Goal: Transaction & Acquisition: Purchase product/service

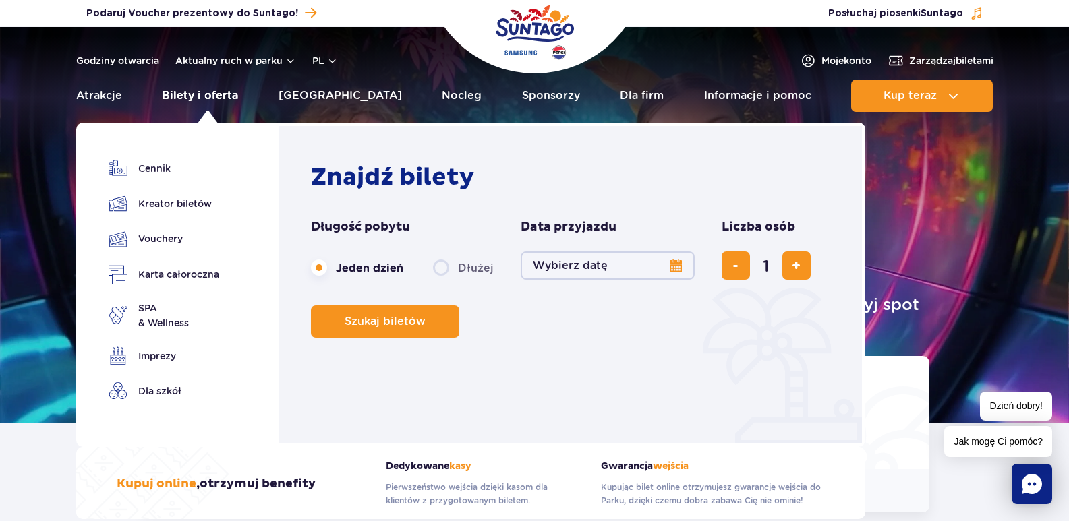
click at [227, 92] on link "Bilety i oferta" at bounding box center [200, 96] width 76 height 32
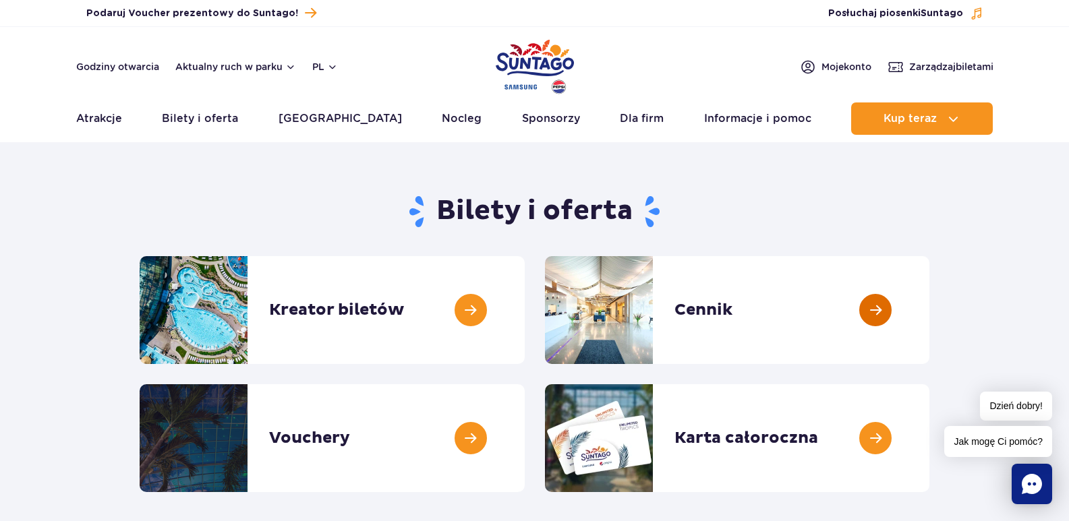
click at [929, 278] on link at bounding box center [929, 310] width 0 height 108
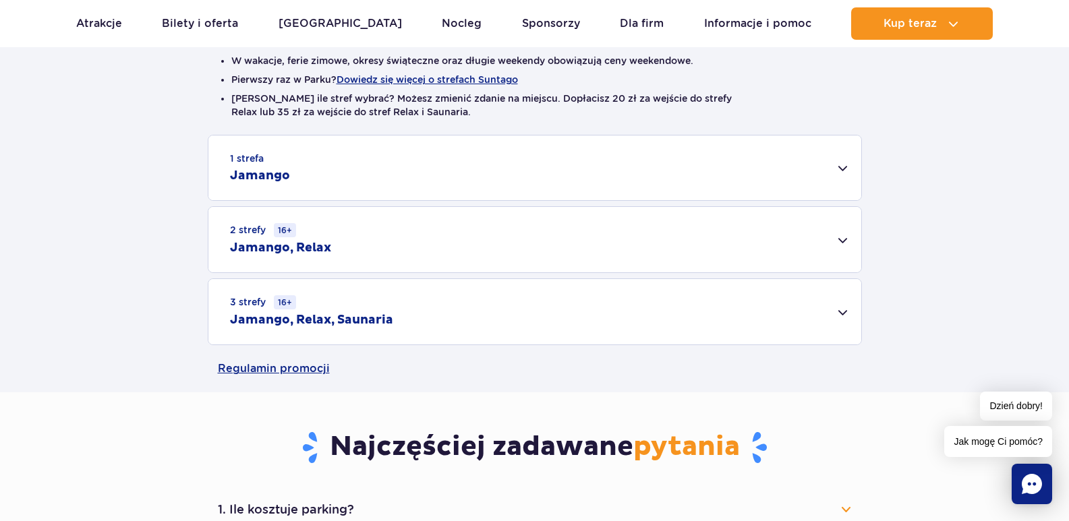
scroll to position [347, 0]
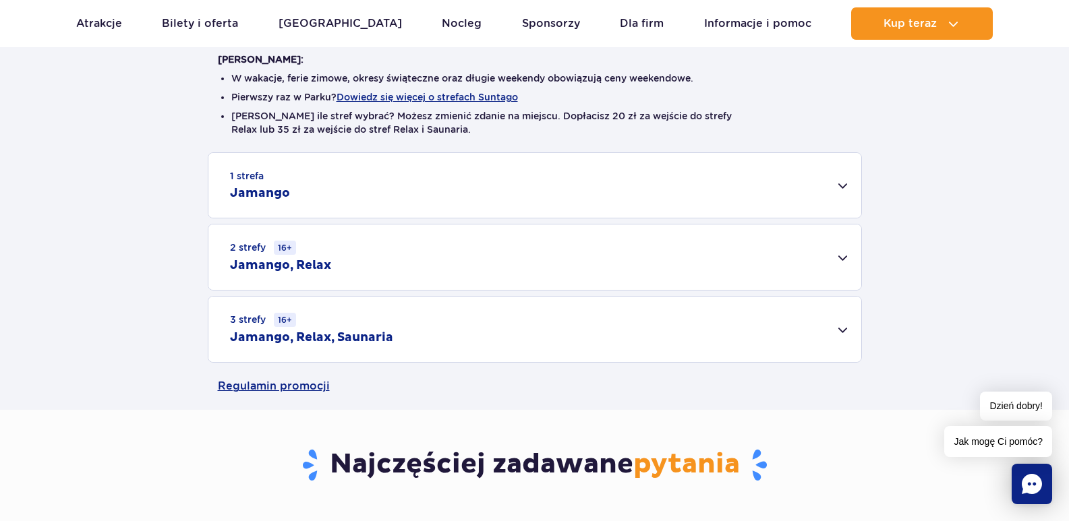
click at [730, 352] on div "3 strefy 16+ Jamango, Relax, Saunaria" at bounding box center [534, 329] width 653 height 65
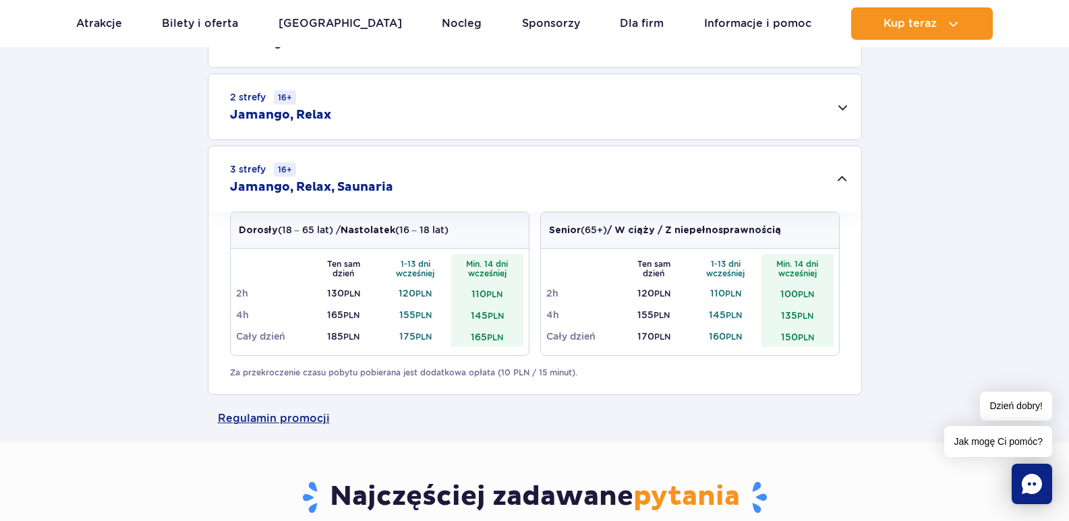
scroll to position [531, 0]
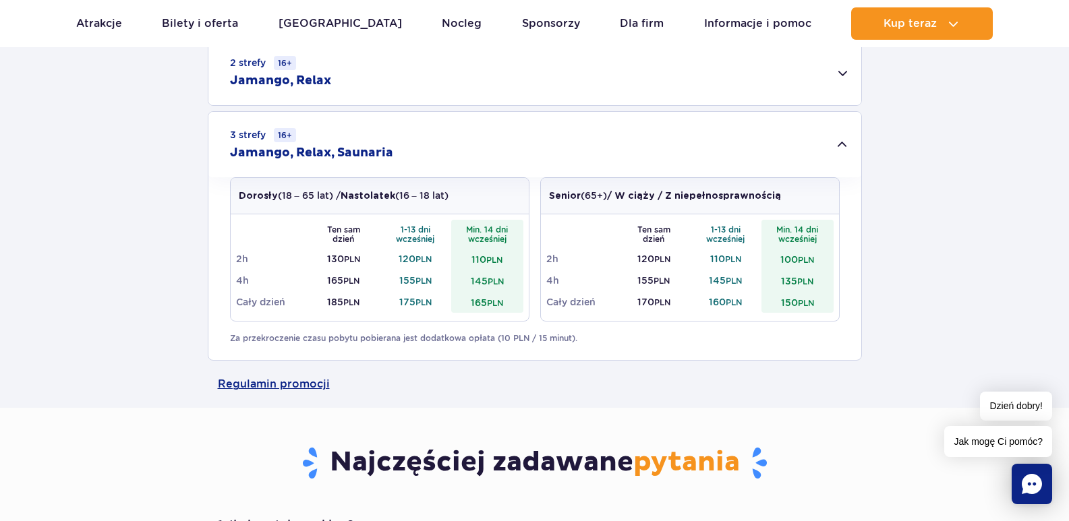
click at [718, 327] on div "Dorosły (18 – 65 lat) / Nastolatek (16 – 18 lat) Ten sam dzień 1-13 dni wcześni…" at bounding box center [535, 254] width 610 height 155
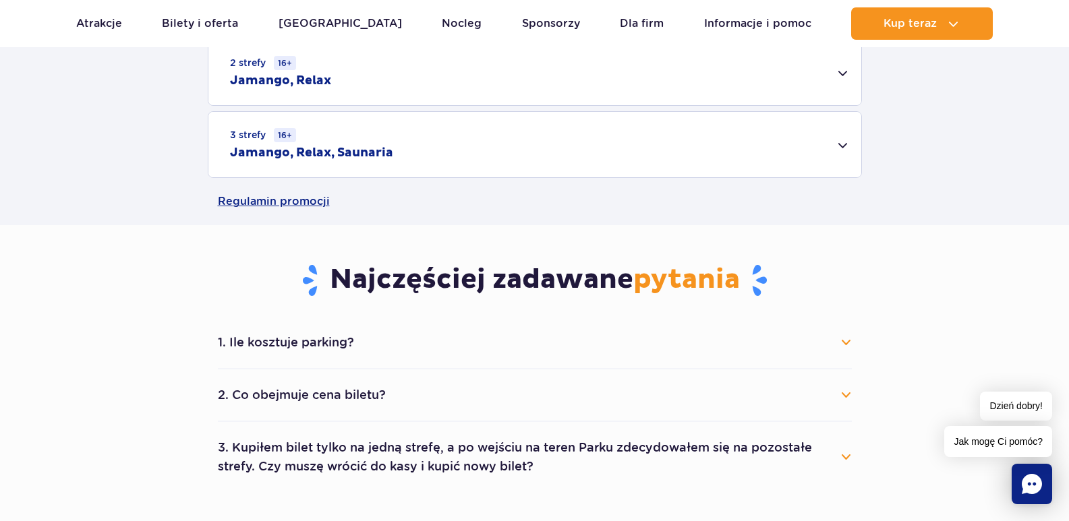
click at [826, 162] on div "3 strefy 16+ Jamango, Relax, Saunaria" at bounding box center [534, 144] width 653 height 65
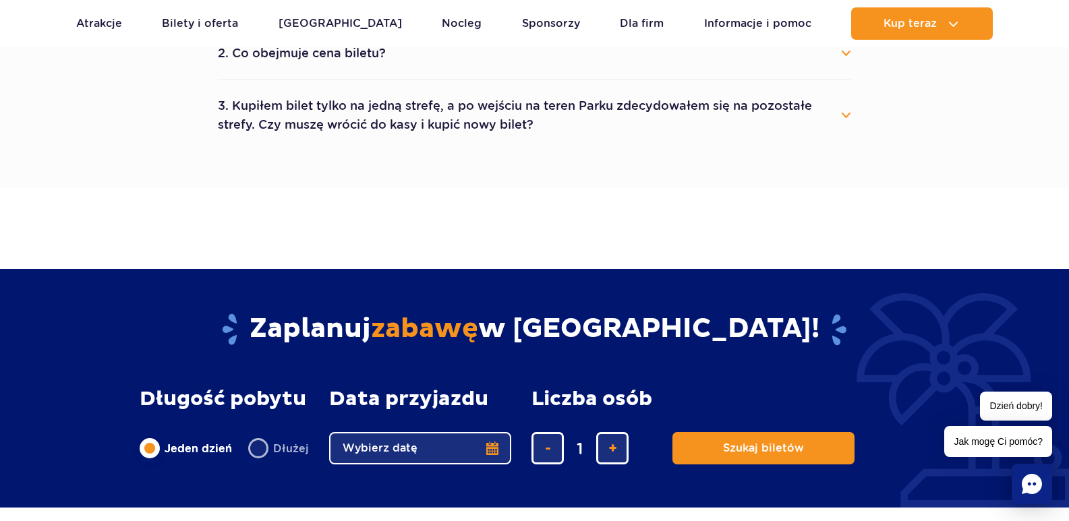
scroll to position [0, 0]
